Goal: Information Seeking & Learning: Learn about a topic

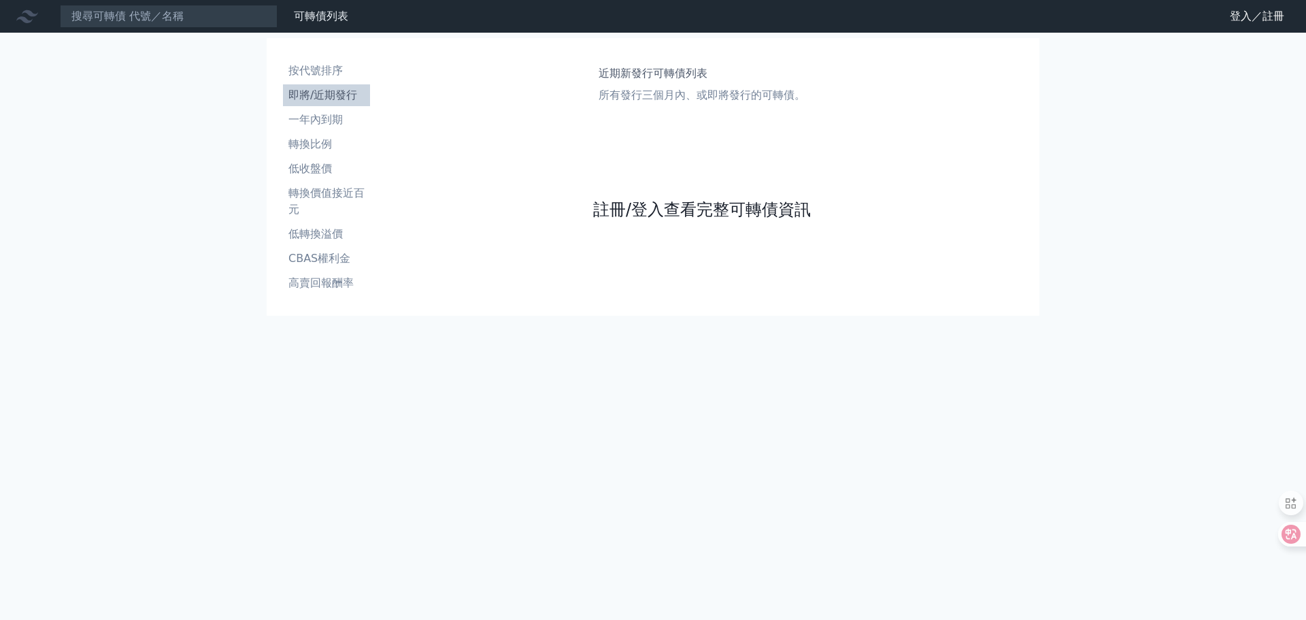
click at [659, 214] on link "註冊/登入查看完整可轉債資訊" at bounding box center [702, 210] width 218 height 22
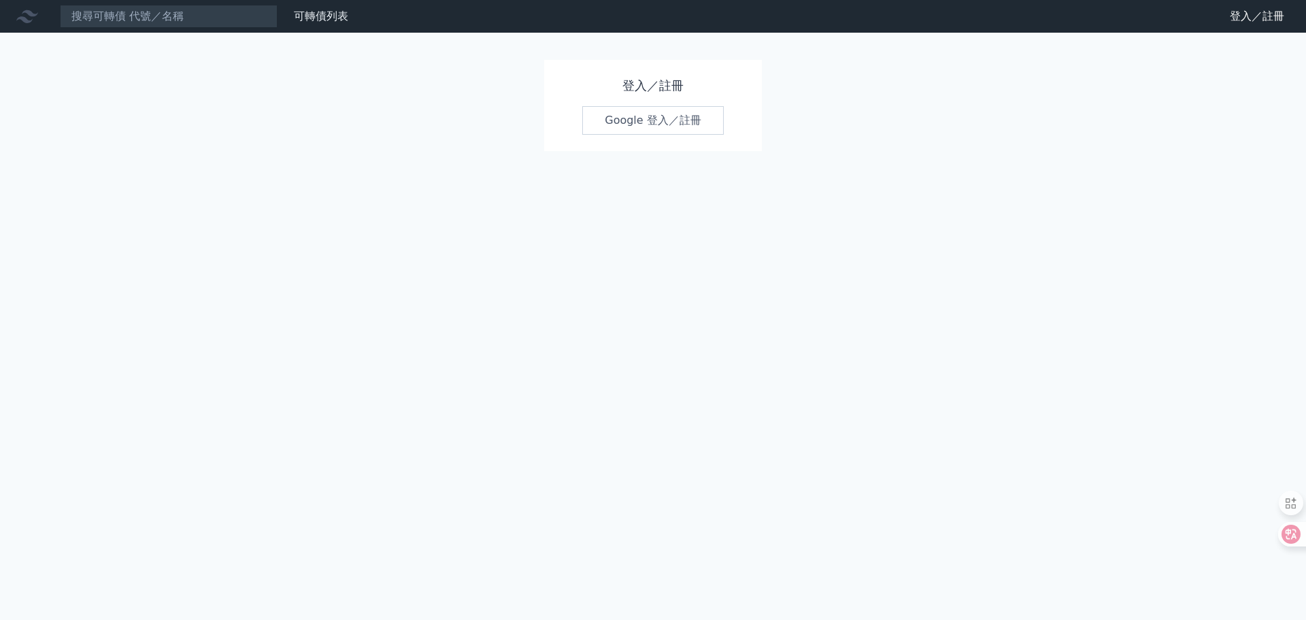
click at [648, 122] on link "Google 登入／註冊" at bounding box center [653, 120] width 142 height 29
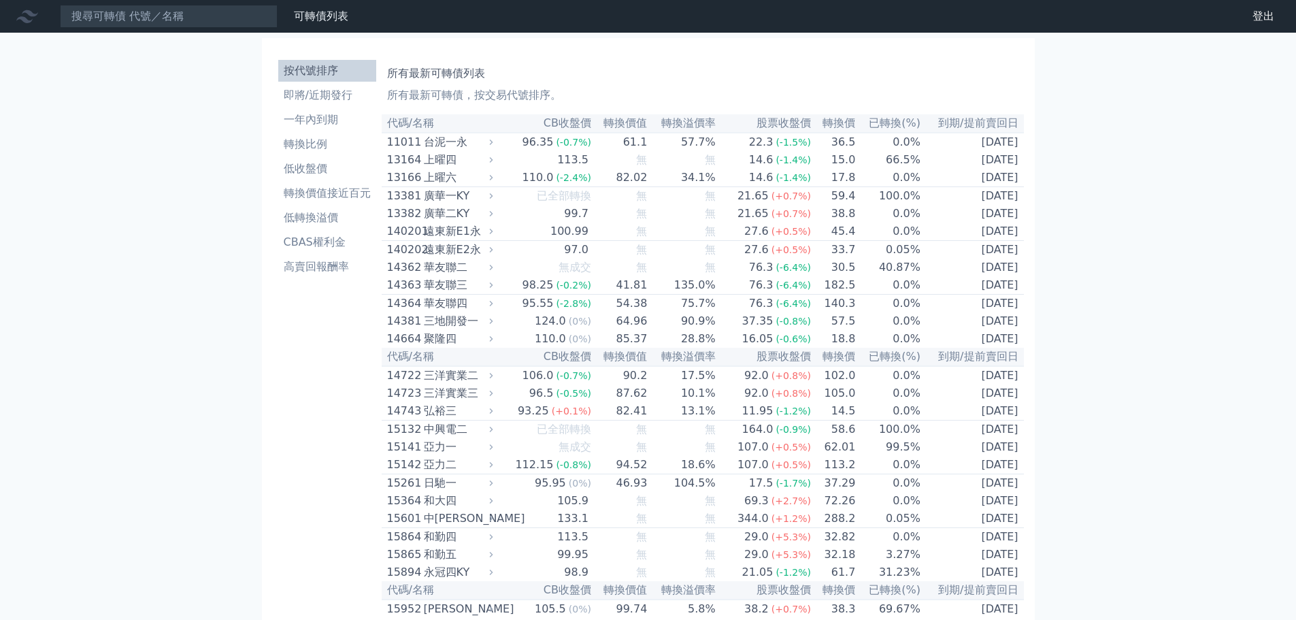
click at [402, 182] on div "13166" at bounding box center [403, 177] width 33 height 16
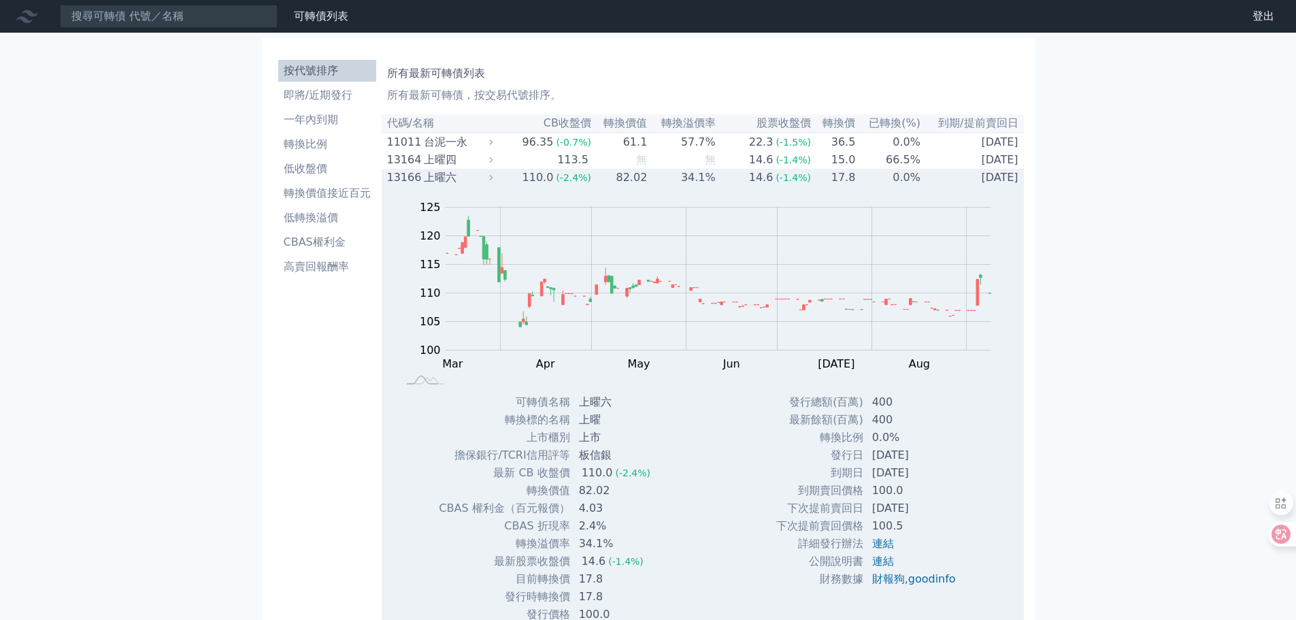
click at [409, 184] on div "13166" at bounding box center [403, 177] width 33 height 16
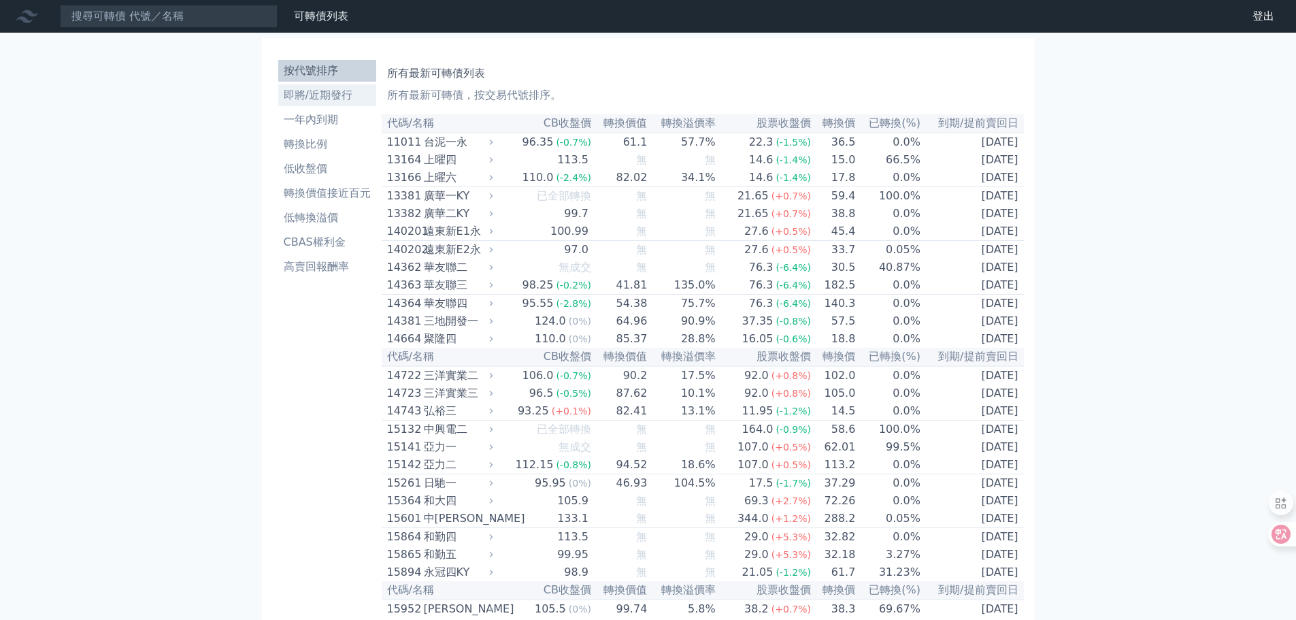
click at [294, 91] on li "即將/近期發行" at bounding box center [327, 95] width 98 height 16
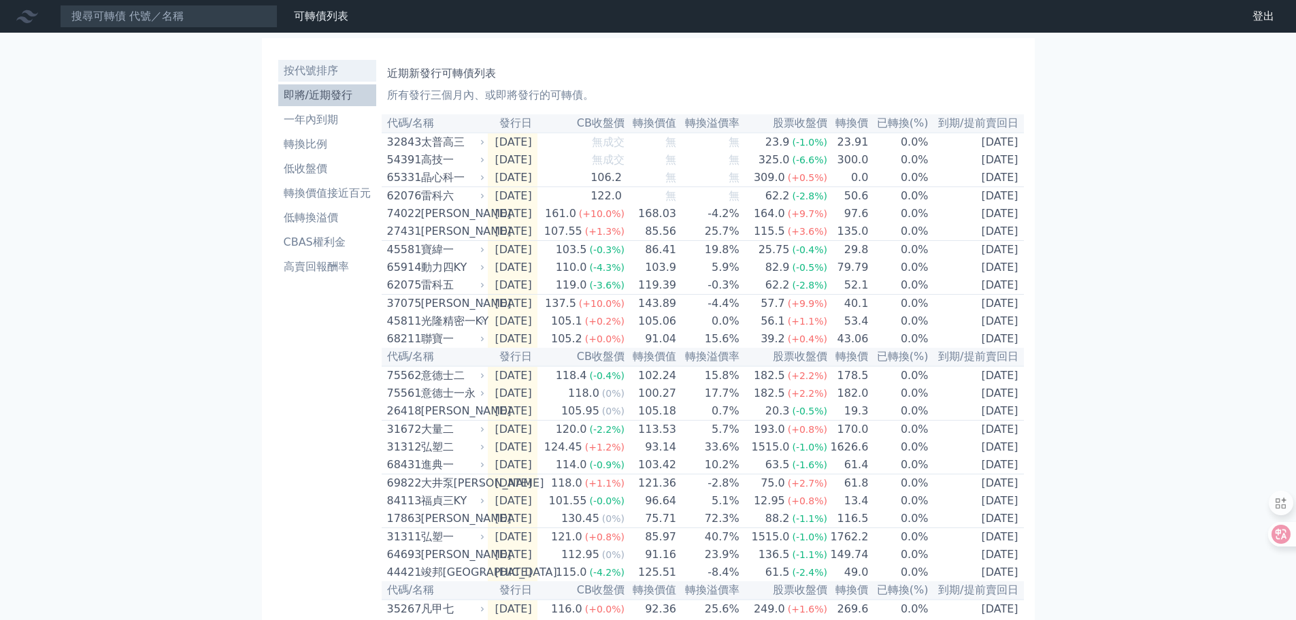
click at [289, 71] on li "按代號排序" at bounding box center [327, 71] width 98 height 16
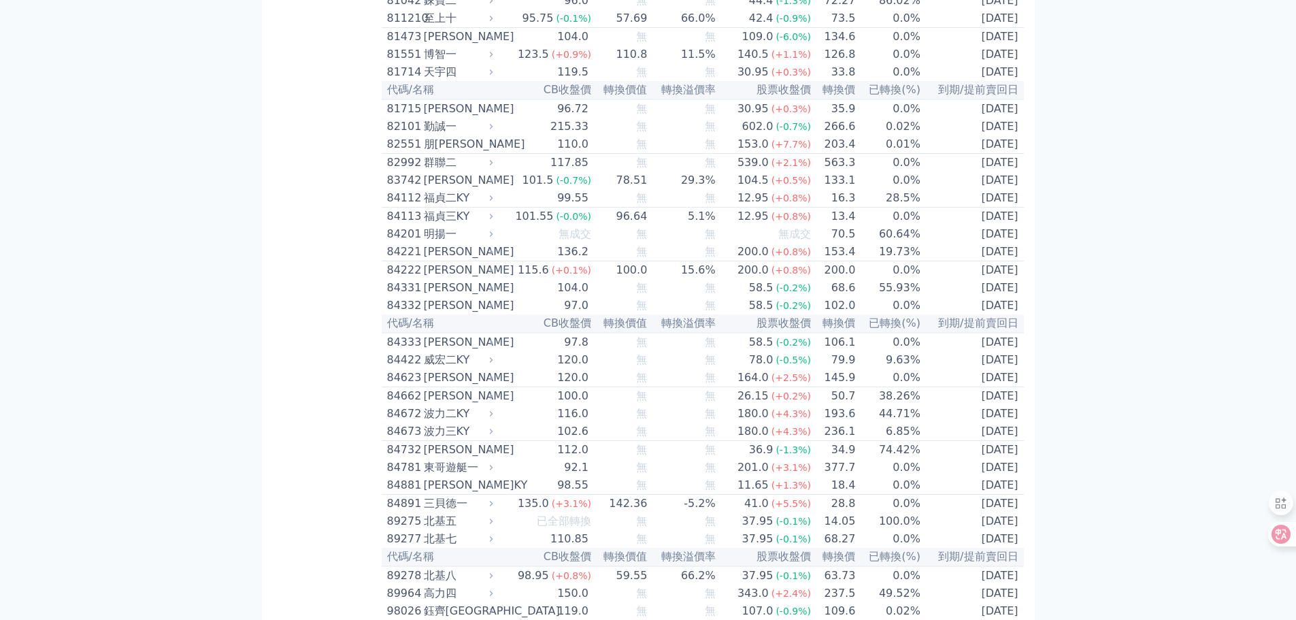
scroll to position [7034, 0]
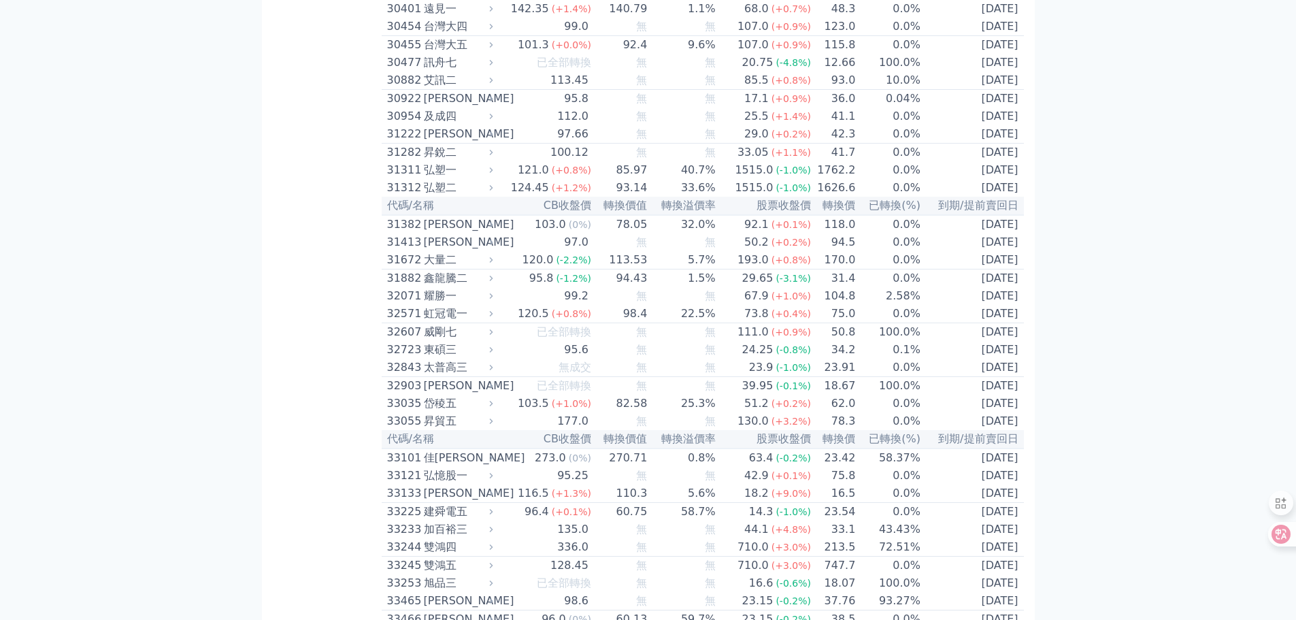
scroll to position [2039, 0]
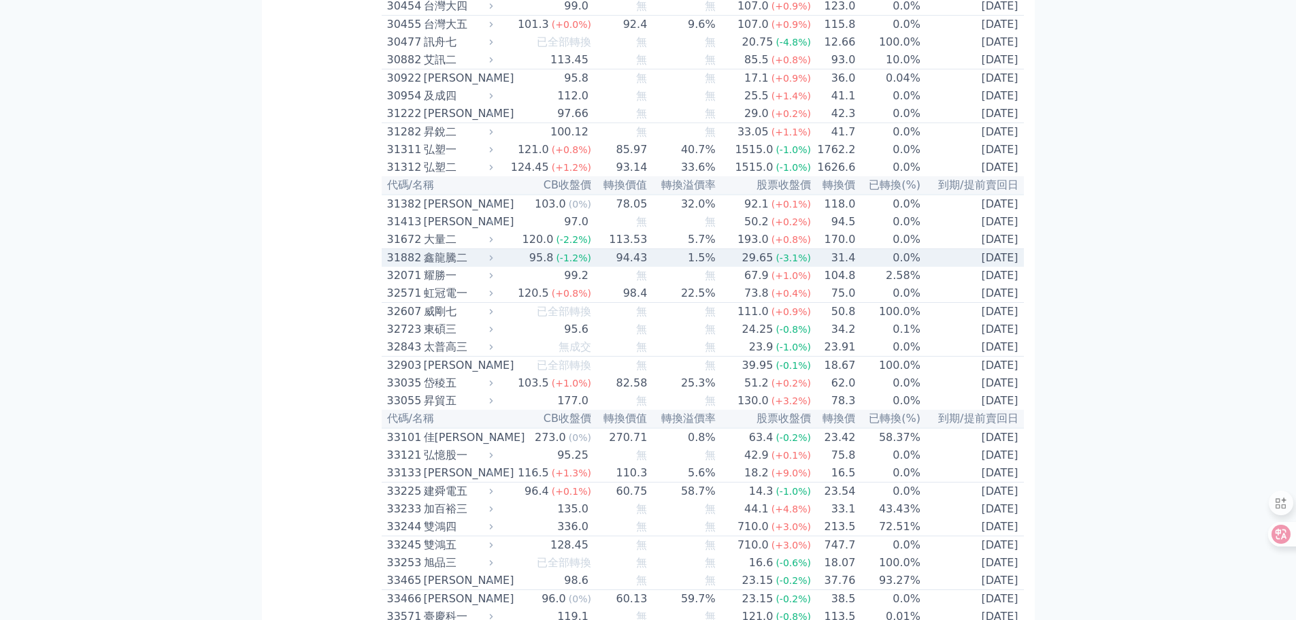
click at [396, 266] on div "31882" at bounding box center [403, 258] width 33 height 16
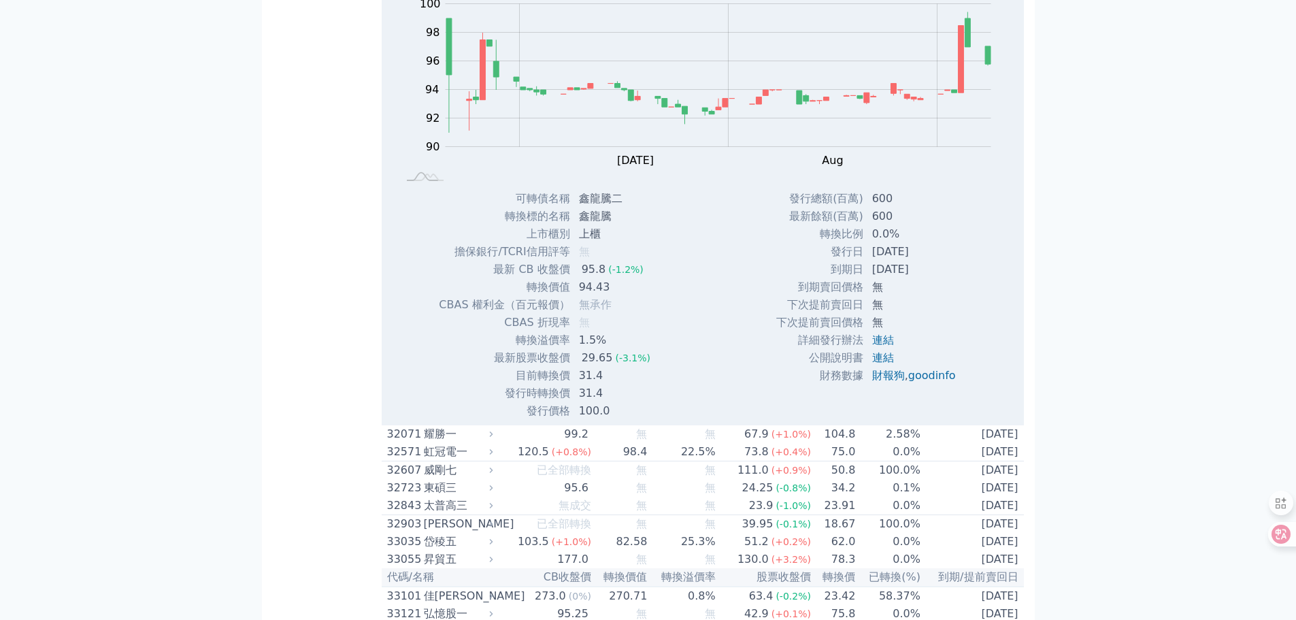
scroll to position [2243, 0]
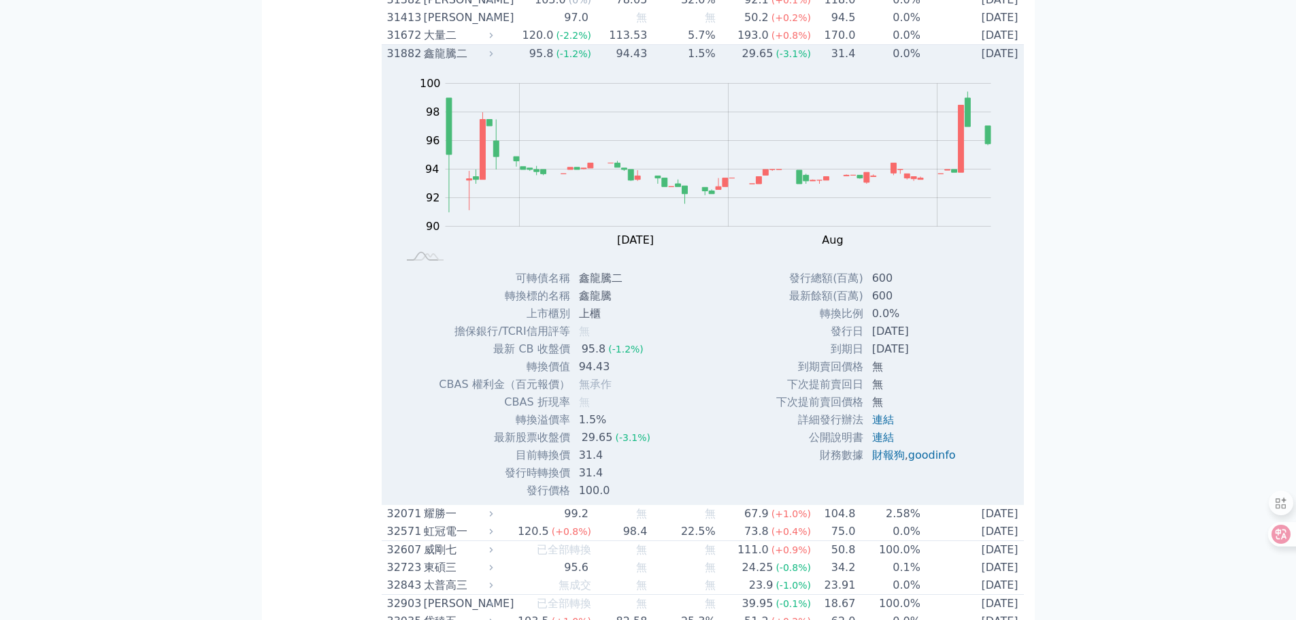
click at [395, 62] on div "31882" at bounding box center [403, 54] width 33 height 16
